Goal: Information Seeking & Learning: Learn about a topic

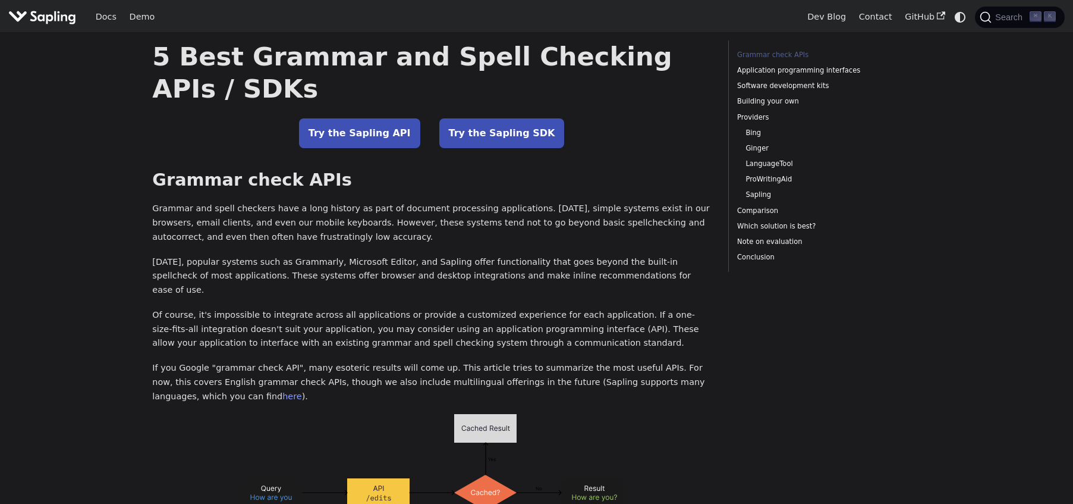
click at [190, 74] on h1 "5 Best Grammar and Spell Checking APIs / SDKs" at bounding box center [431, 72] width 559 height 64
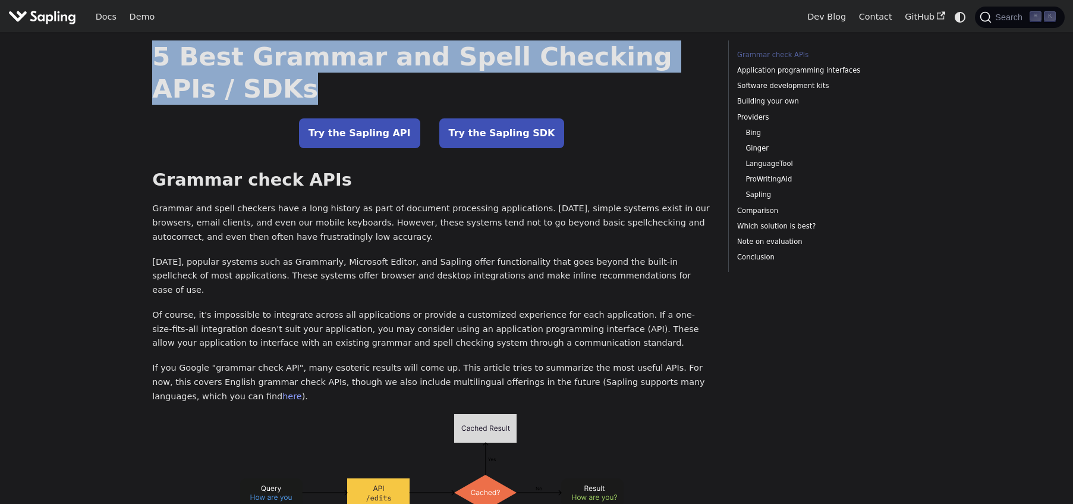
drag, startPoint x: 215, startPoint y: 86, endPoint x: 153, endPoint y: 64, distance: 66.2
click at [153, 64] on h1 "5 Best Grammar and Spell Checking APIs / SDKs" at bounding box center [431, 72] width 559 height 64
copy h1 "5 Best Grammar and Spell Checking APIs / SDKs"
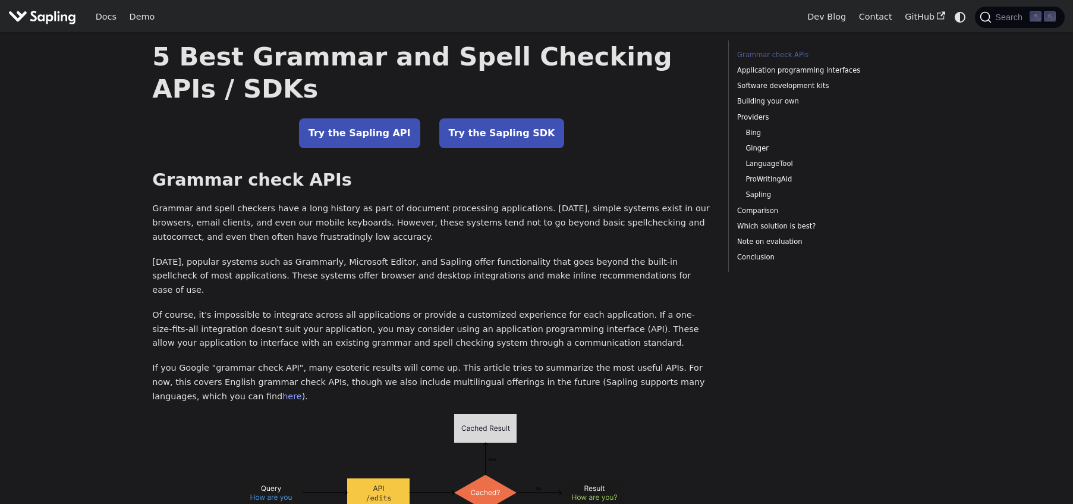
scroll to position [36, 0]
